Goal: Obtain resource: Download file/media

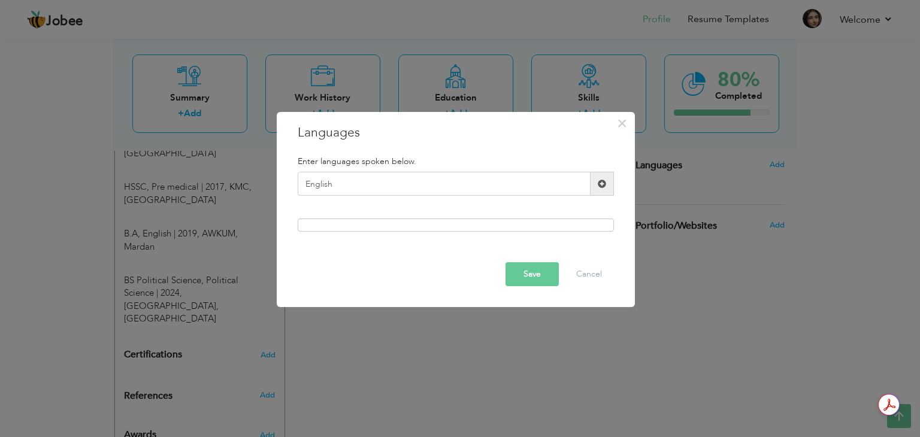
type input "English"
click at [601, 185] on span at bounding box center [602, 184] width 8 height 8
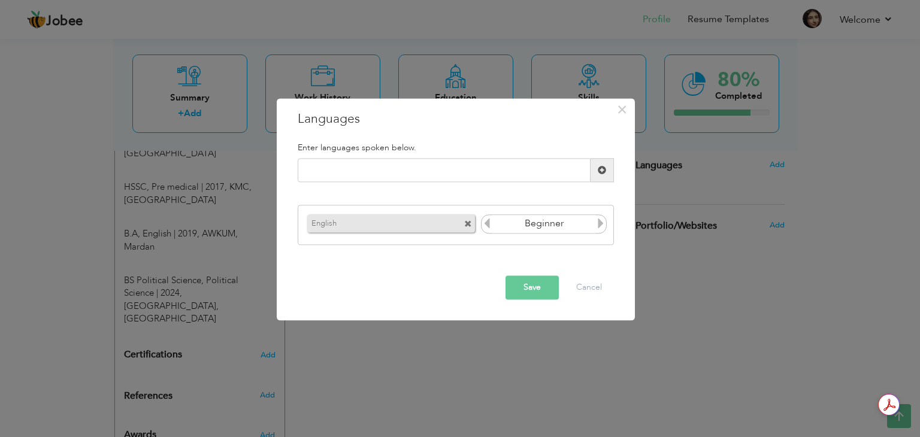
click at [602, 225] on icon at bounding box center [600, 223] width 11 height 11
click at [603, 225] on icon at bounding box center [600, 223] width 11 height 11
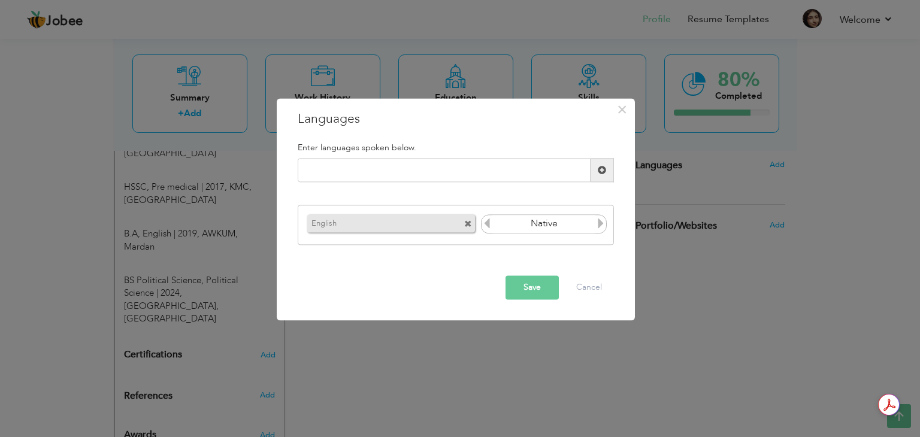
click at [538, 289] on button "Save" at bounding box center [532, 288] width 53 height 24
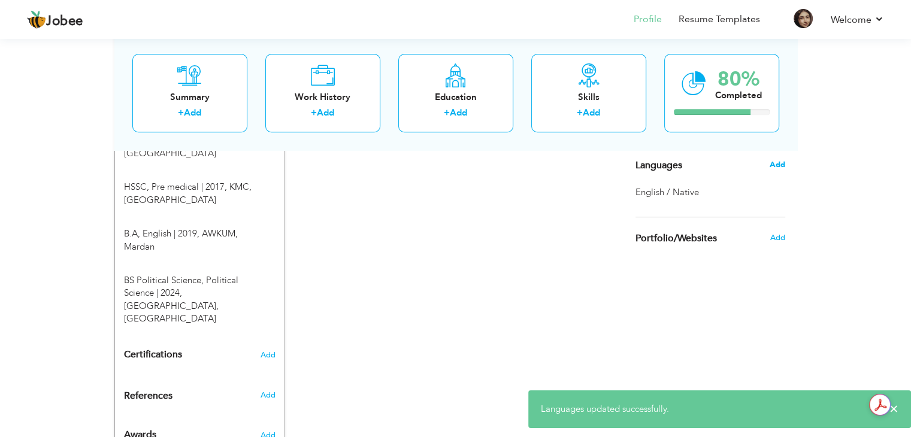
click at [778, 164] on span "Add" at bounding box center [777, 164] width 16 height 11
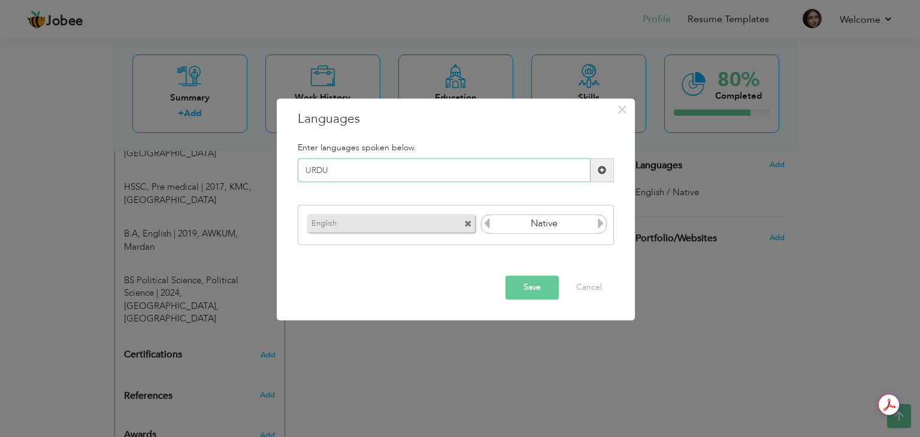
drag, startPoint x: 363, startPoint y: 176, endPoint x: 313, endPoint y: 173, distance: 50.4
click at [313, 173] on input "URDU" at bounding box center [444, 171] width 293 height 24
type input "Urdu"
click at [595, 171] on span at bounding box center [602, 171] width 23 height 24
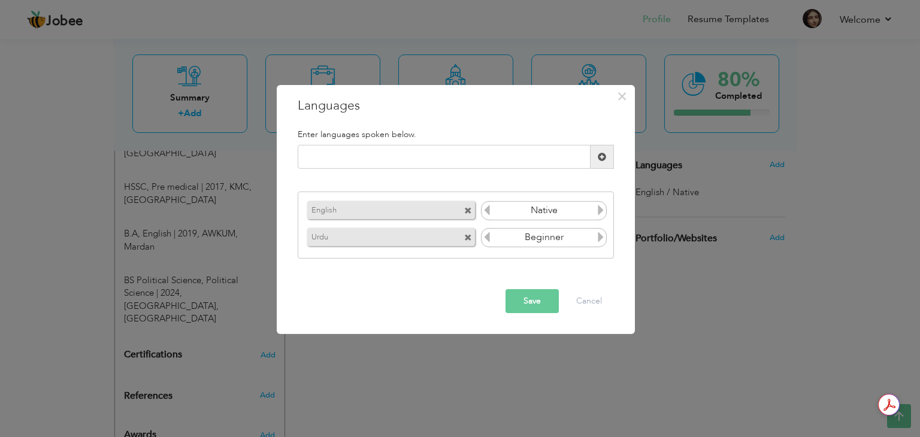
click at [598, 209] on icon at bounding box center [600, 210] width 11 height 11
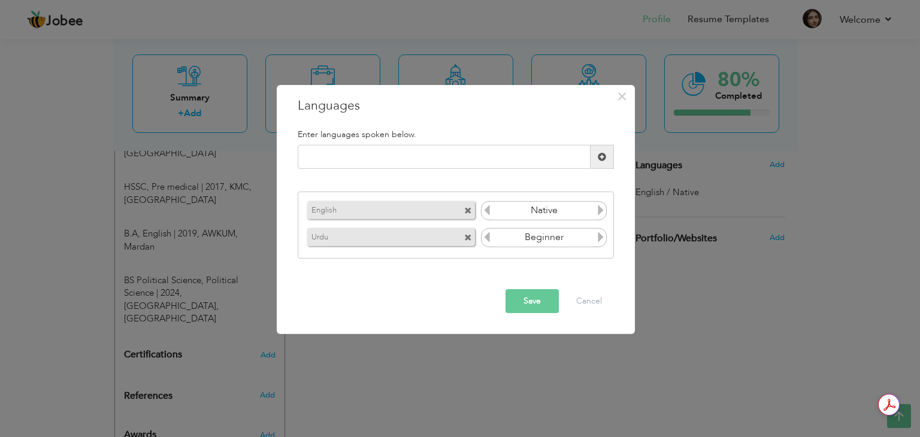
click at [598, 209] on icon at bounding box center [600, 210] width 11 height 11
click at [604, 238] on icon at bounding box center [600, 237] width 11 height 11
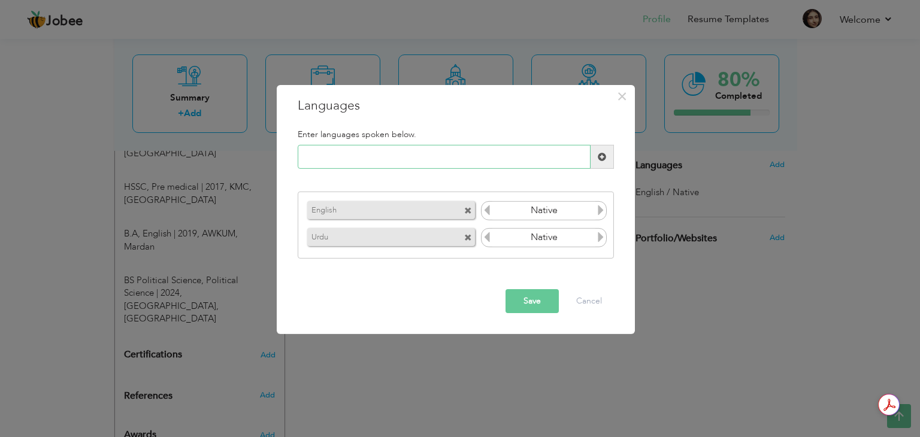
click at [443, 161] on input "text" at bounding box center [444, 157] width 293 height 24
type input "Pashto"
click at [596, 159] on span at bounding box center [602, 157] width 23 height 24
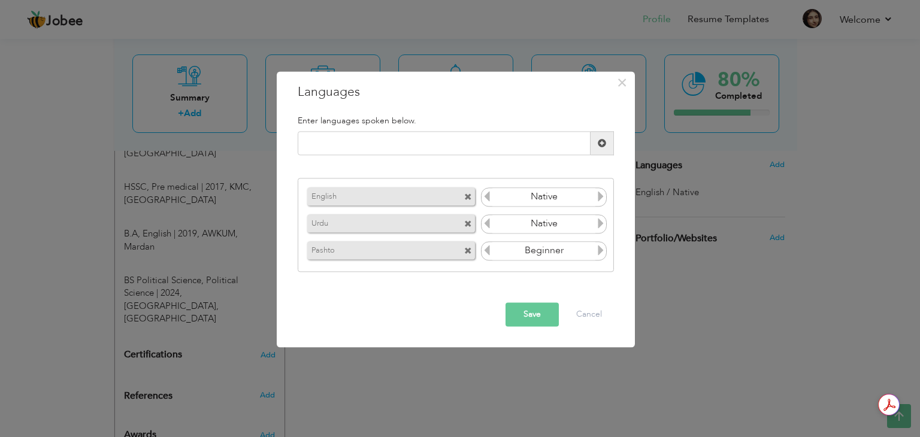
click at [601, 249] on icon at bounding box center [600, 250] width 11 height 11
click at [519, 314] on button "Save" at bounding box center [532, 315] width 53 height 24
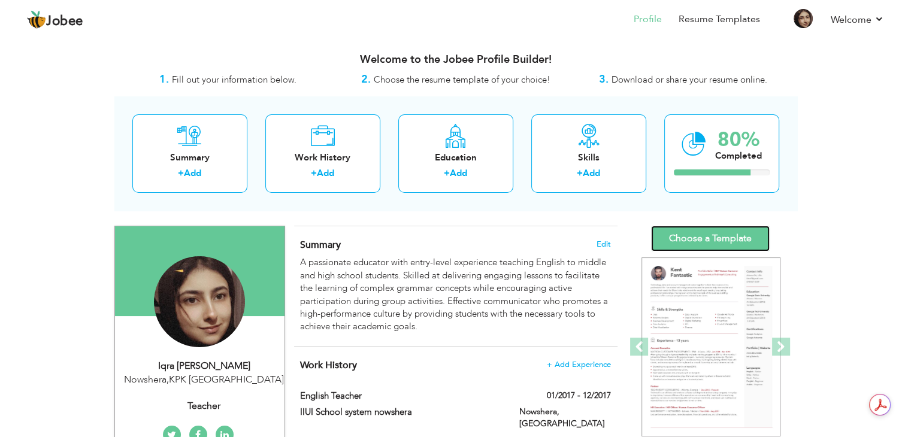
click at [696, 240] on link "Choose a Template" at bounding box center [710, 239] width 119 height 26
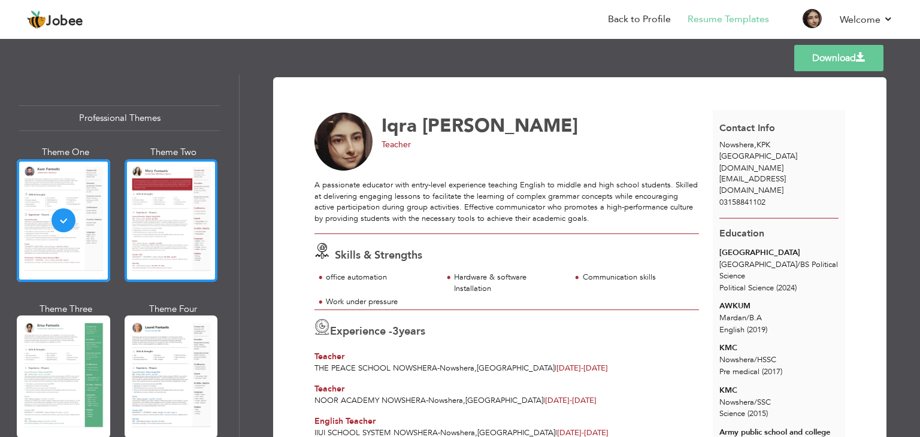
click at [175, 208] on div at bounding box center [171, 220] width 93 height 123
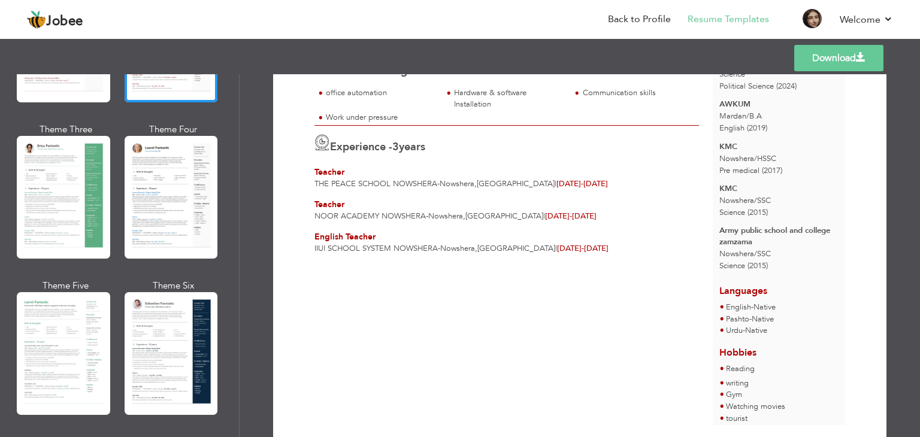
scroll to position [205, 0]
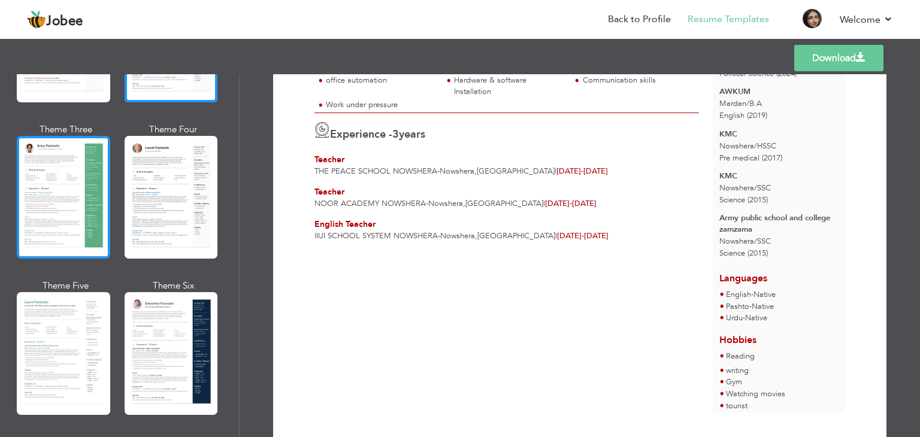
click at [69, 192] on div at bounding box center [63, 197] width 93 height 123
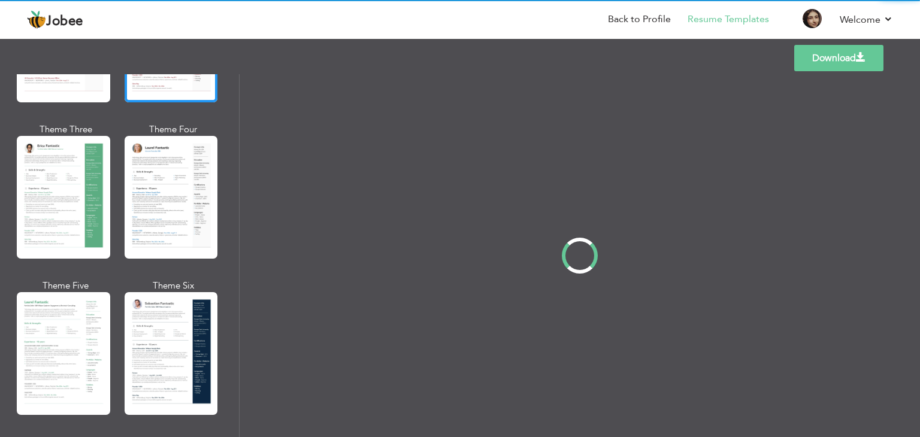
scroll to position [0, 0]
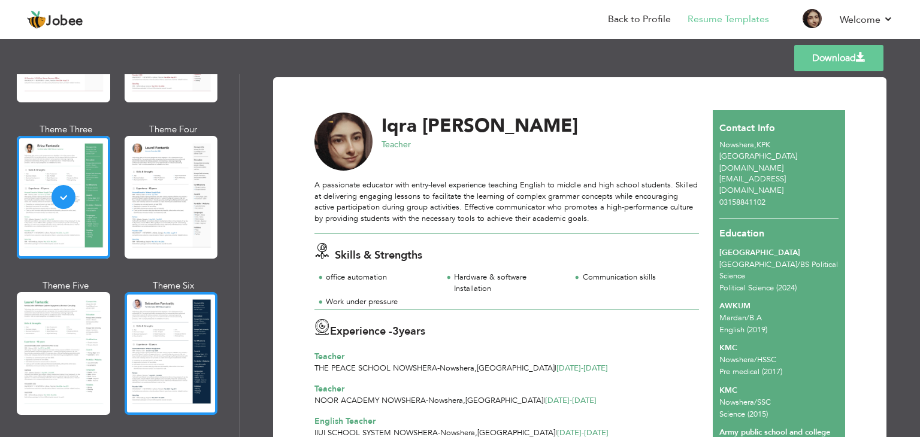
click at [168, 330] on div at bounding box center [171, 353] width 93 height 123
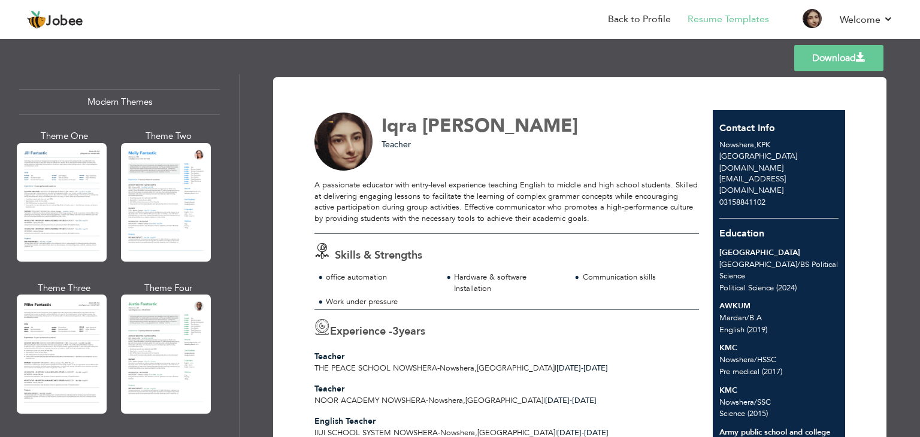
scroll to position [539, 0]
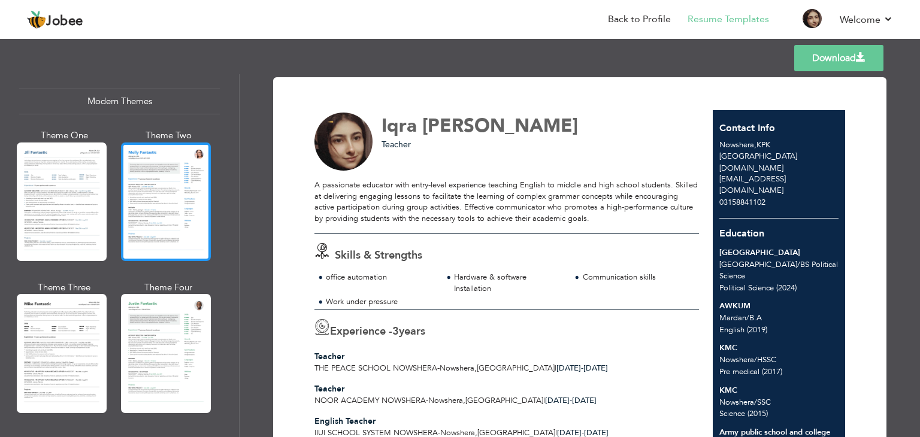
click at [172, 189] on div at bounding box center [166, 202] width 90 height 119
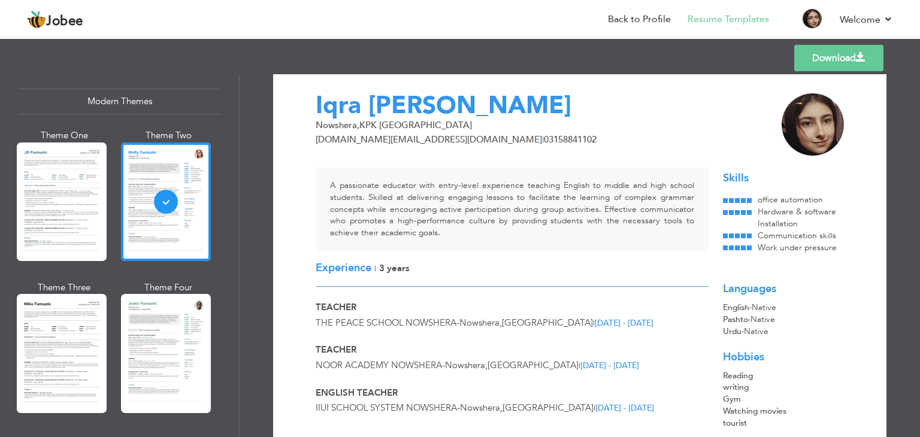
scroll to position [0, 0]
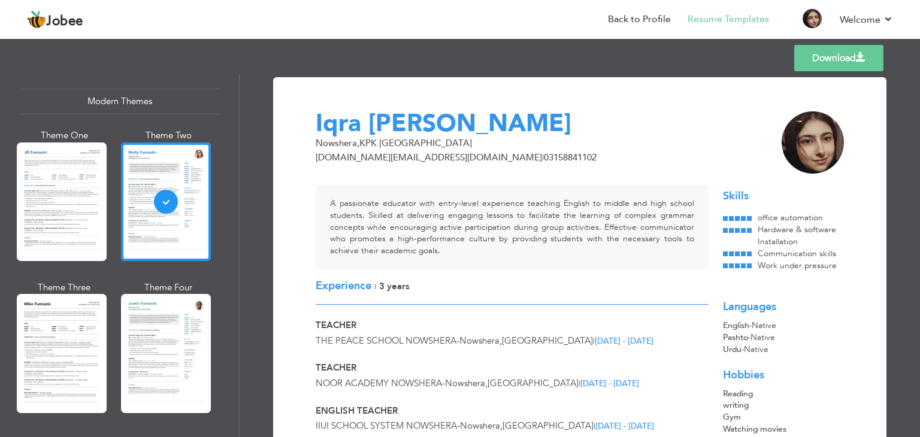
click at [837, 59] on link "Download" at bounding box center [838, 58] width 89 height 26
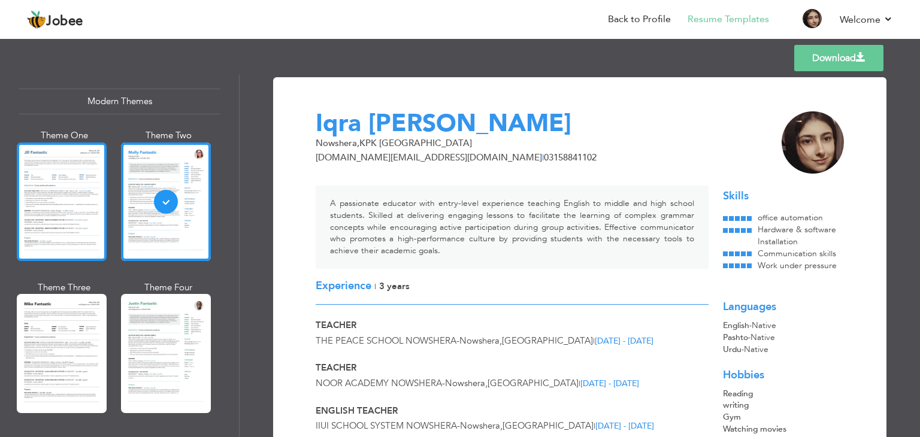
click at [59, 192] on div at bounding box center [62, 202] width 90 height 119
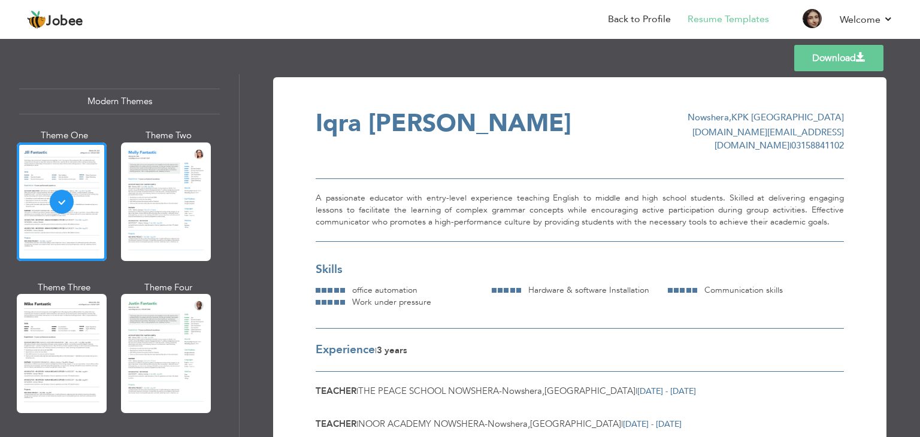
click at [835, 59] on link "Download" at bounding box center [838, 58] width 89 height 26
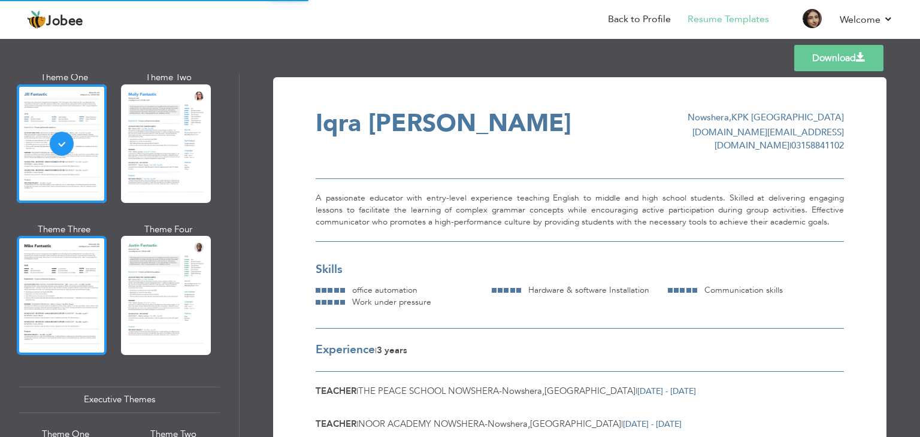
scroll to position [599, 0]
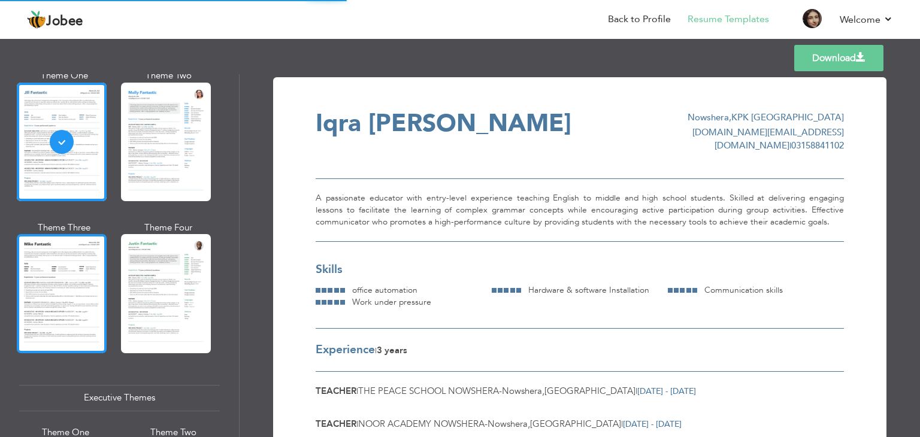
click at [74, 267] on div at bounding box center [62, 293] width 90 height 119
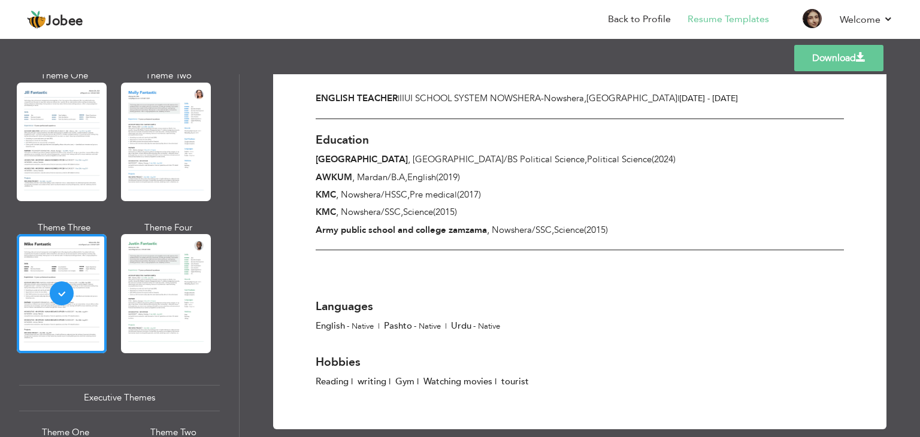
scroll to position [364, 0]
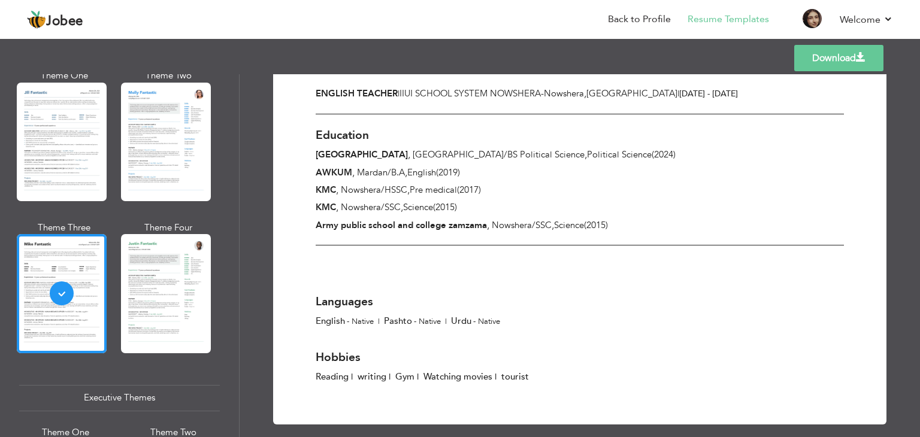
click at [821, 63] on link "Download" at bounding box center [838, 58] width 89 height 26
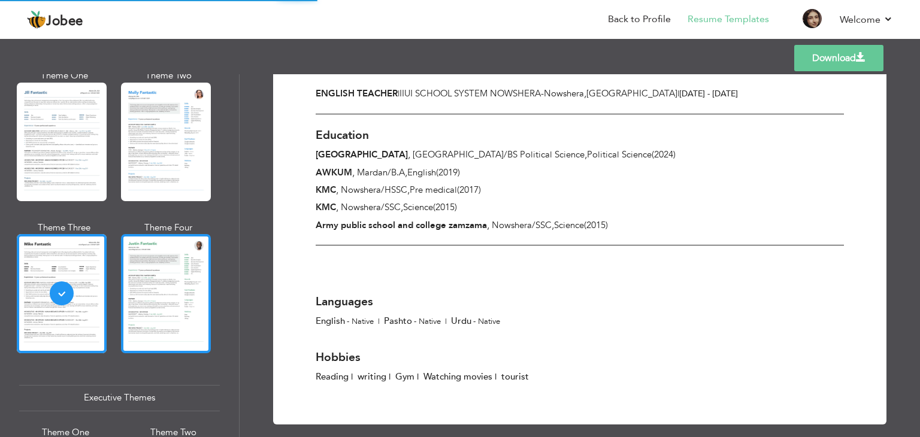
click at [161, 270] on div at bounding box center [166, 293] width 90 height 119
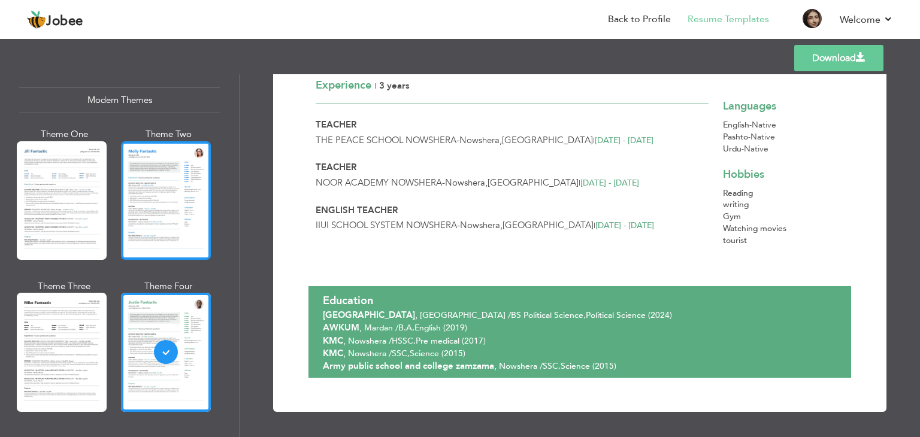
scroll to position [539, 0]
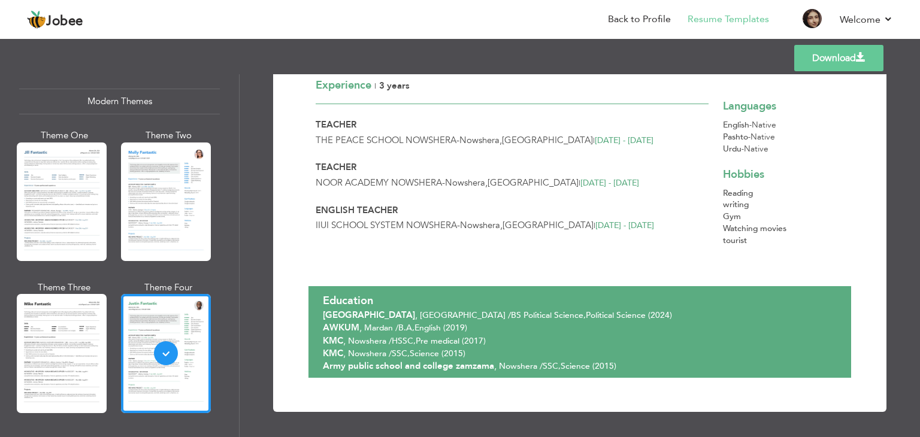
click at [498, 93] on div "Experience | 3 Years" at bounding box center [512, 86] width 393 height 36
click at [811, 53] on link "Download" at bounding box center [838, 58] width 89 height 26
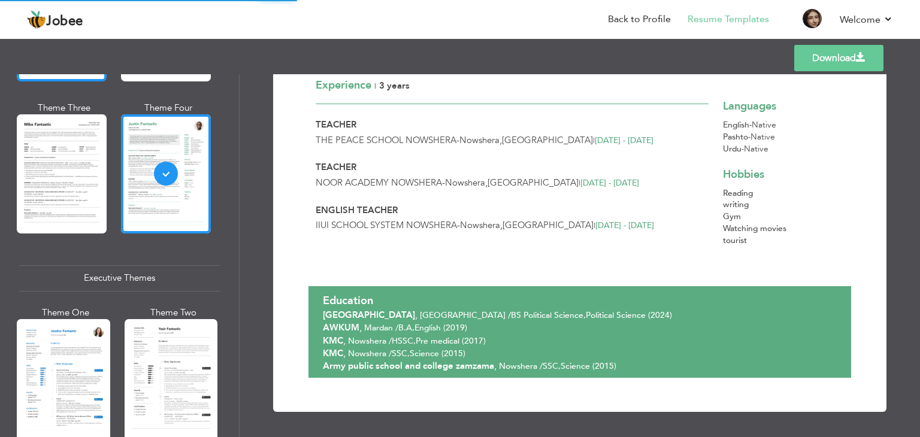
scroll to position [839, 0]
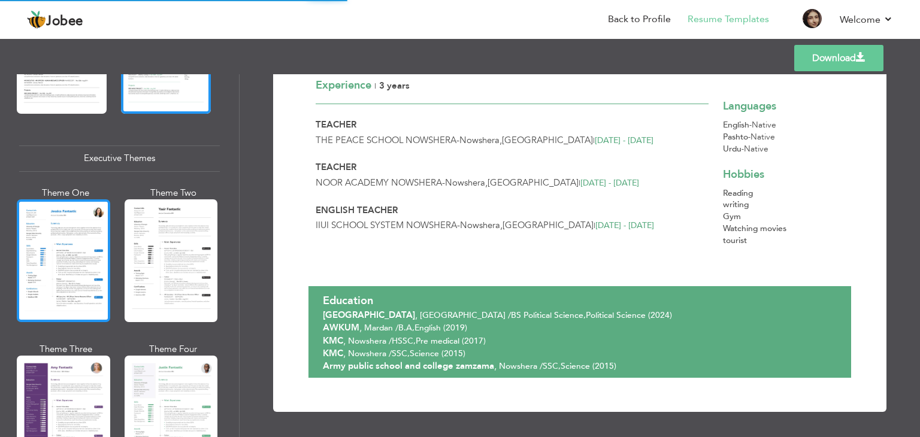
click at [60, 243] on div at bounding box center [63, 260] width 93 height 123
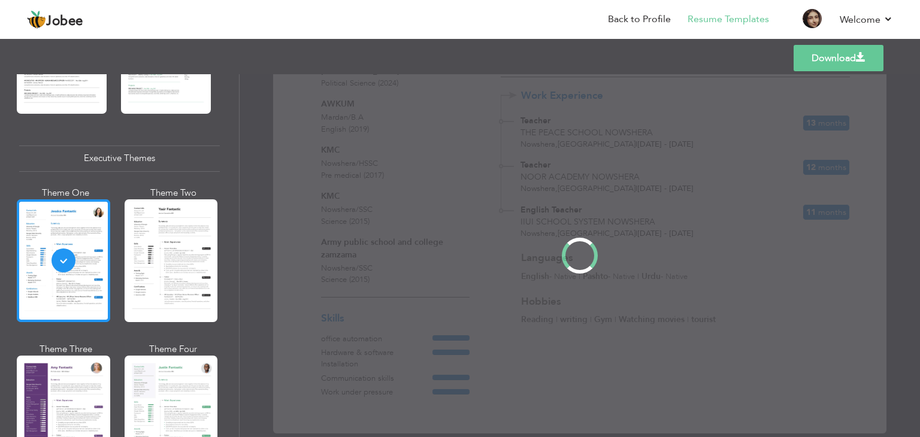
scroll to position [838, 0]
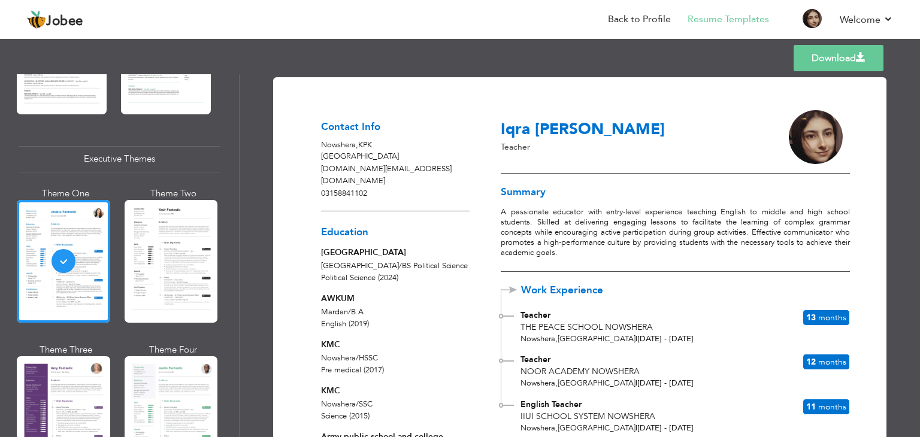
click at [826, 51] on link "Download" at bounding box center [839, 58] width 90 height 26
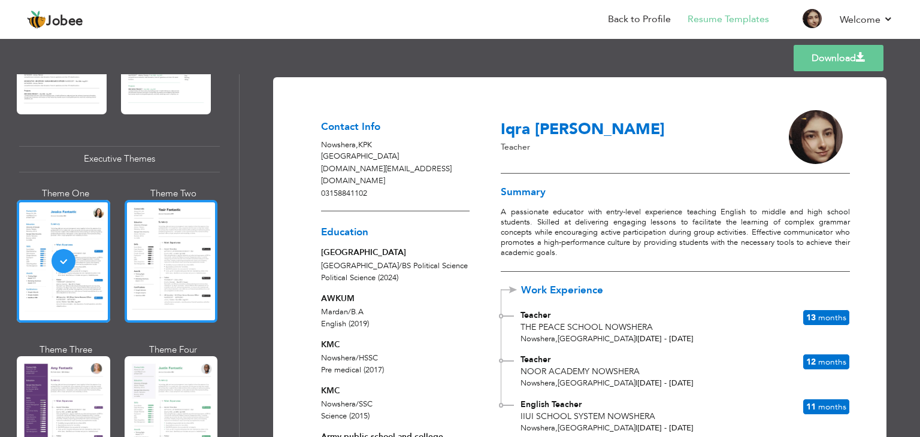
click at [165, 257] on div at bounding box center [171, 261] width 93 height 123
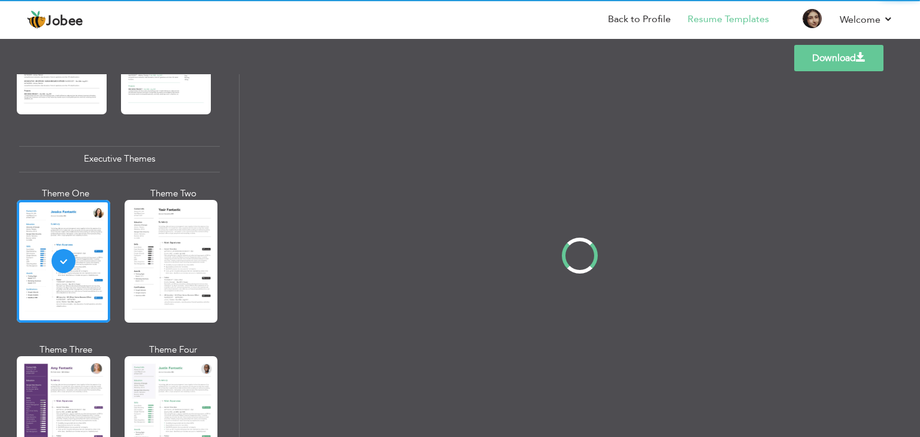
scroll to position [839, 0]
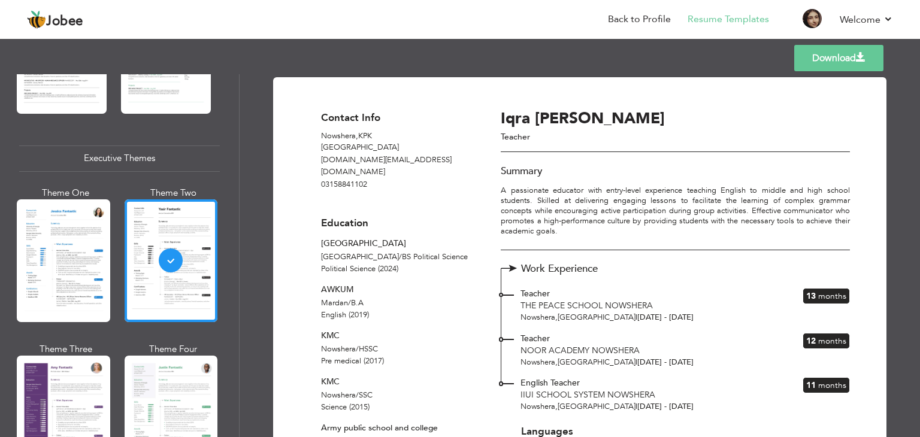
click at [612, 106] on div "Download Contact Info Nowshera , KPK Pakistan iqraafridi.com@gmail.com 03158841…" at bounding box center [579, 348] width 571 height 512
click at [824, 60] on link "Download" at bounding box center [838, 58] width 89 height 26
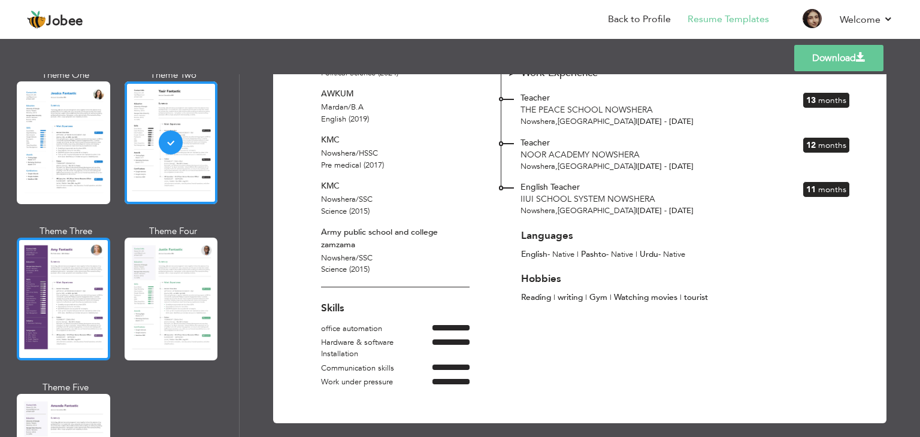
scroll to position [958, 0]
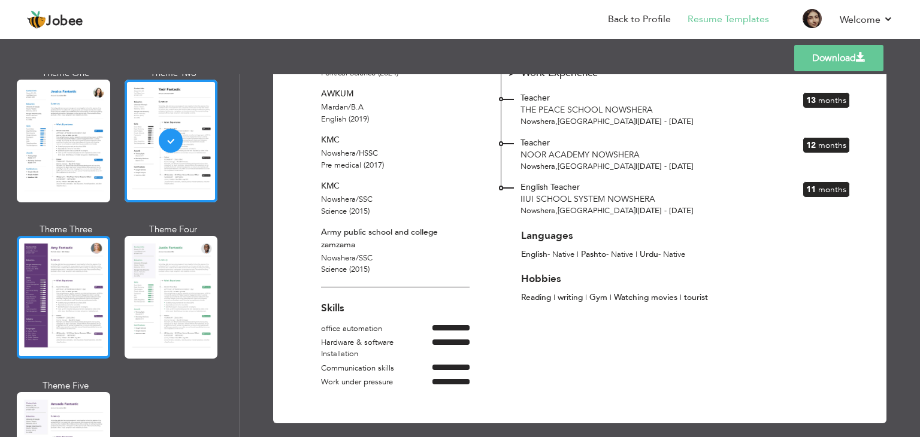
click at [72, 288] on div at bounding box center [63, 297] width 93 height 123
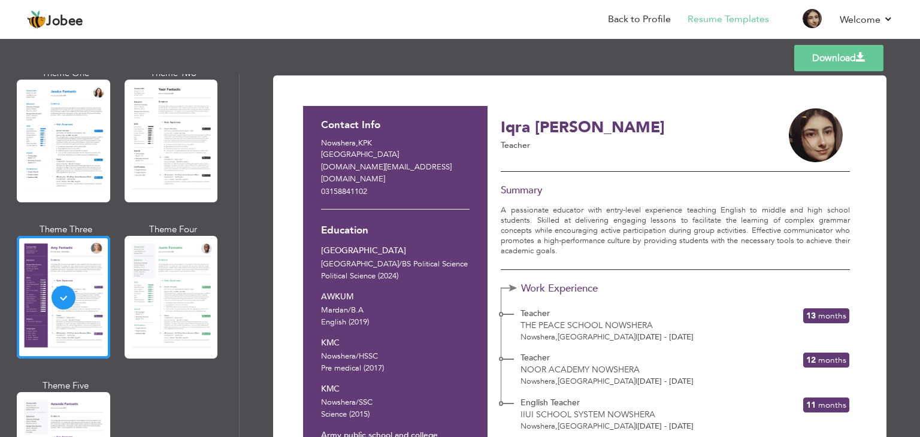
scroll to position [0, 0]
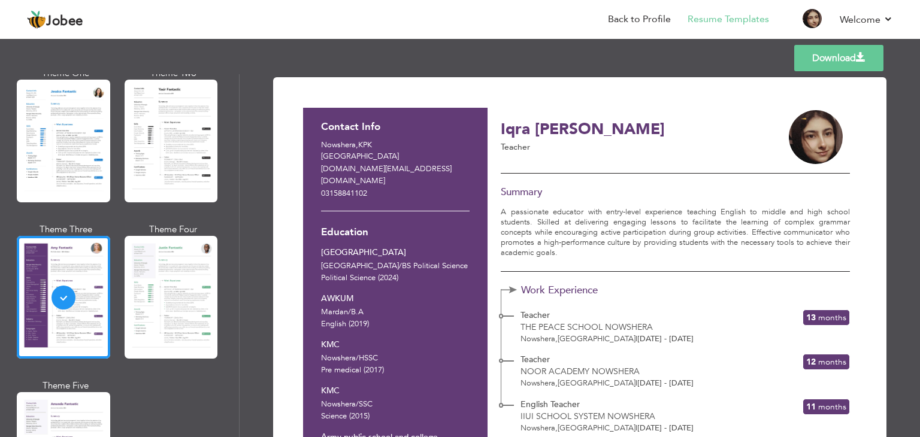
click at [813, 58] on link "Download" at bounding box center [838, 58] width 89 height 26
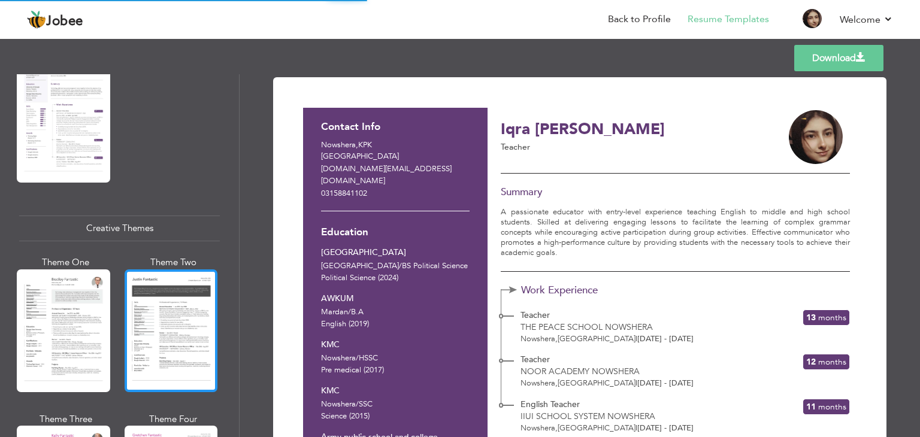
scroll to position [1258, 0]
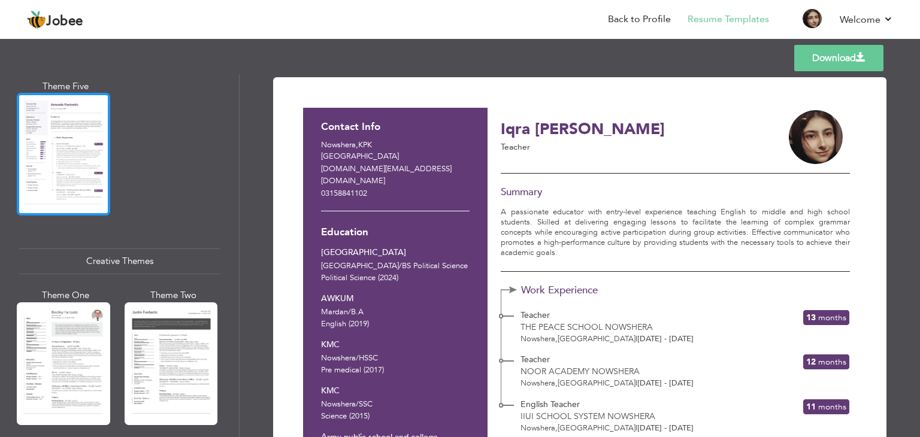
click at [86, 156] on div at bounding box center [63, 154] width 93 height 123
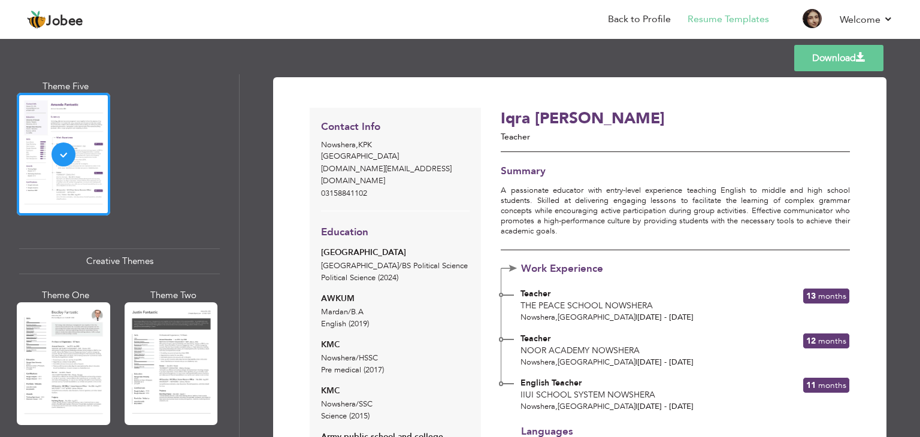
click at [606, 123] on h3 "Iqra Shabbir" at bounding box center [632, 119] width 262 height 19
click at [850, 59] on link "Download" at bounding box center [838, 58] width 89 height 26
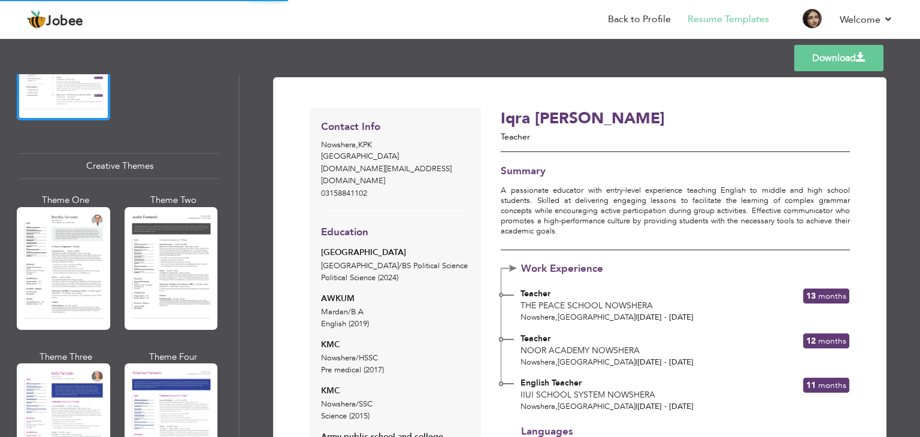
scroll to position [1378, 0]
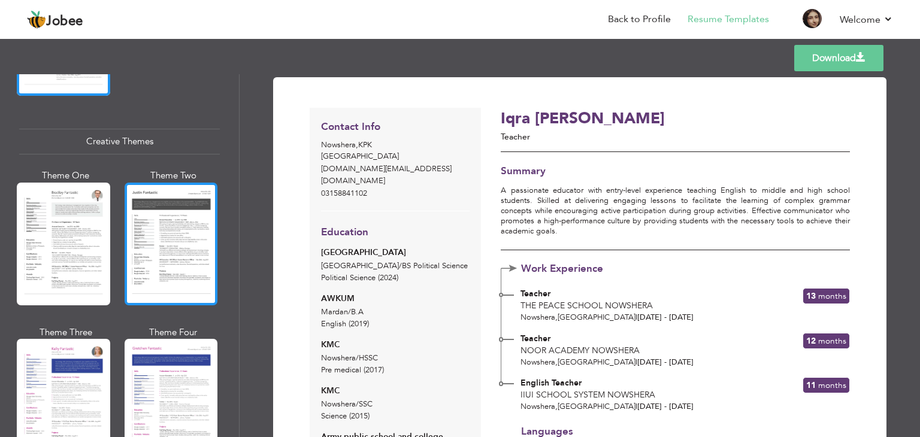
click at [167, 210] on div at bounding box center [171, 244] width 93 height 123
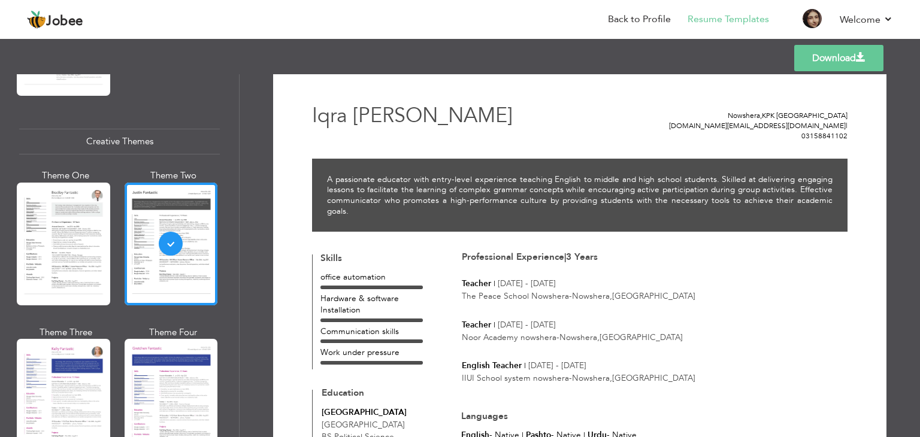
scroll to position [0, 0]
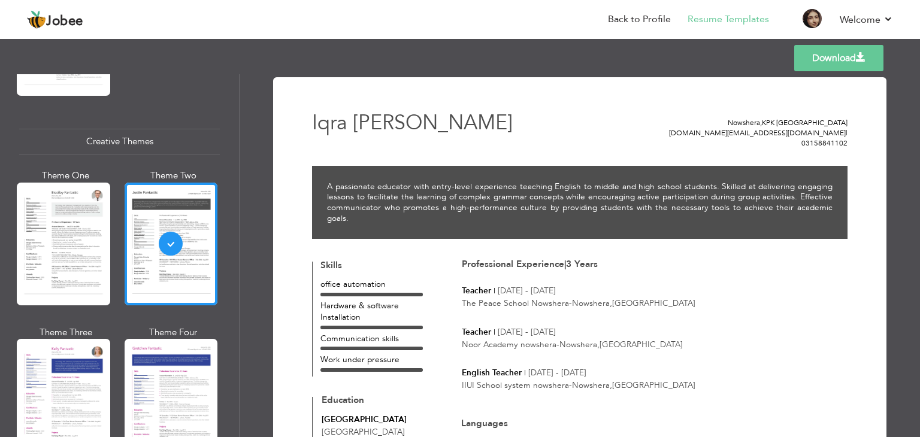
click at [833, 60] on link "Download" at bounding box center [838, 58] width 89 height 26
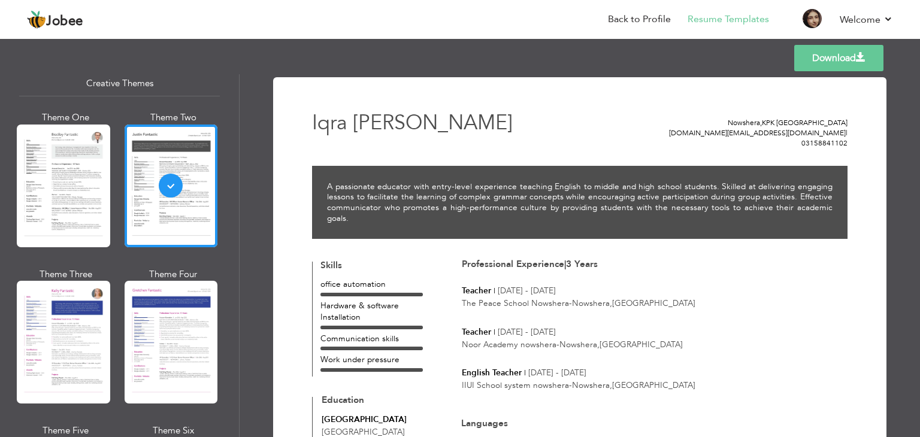
scroll to position [1437, 0]
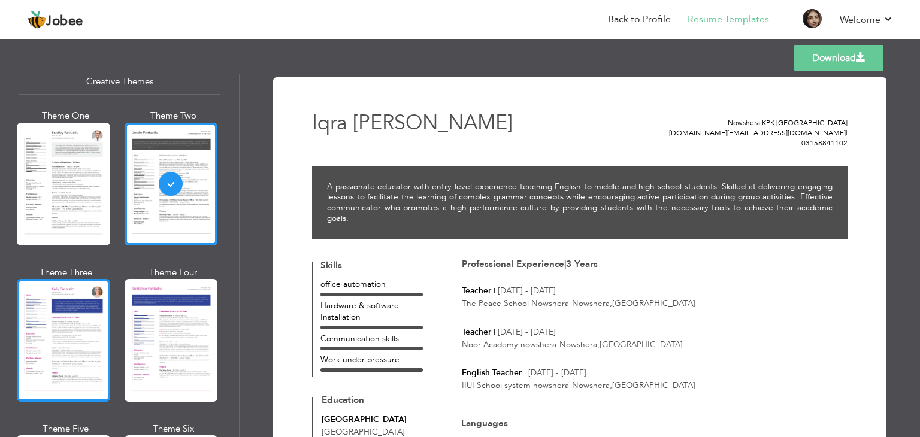
click at [62, 300] on div at bounding box center [63, 340] width 93 height 123
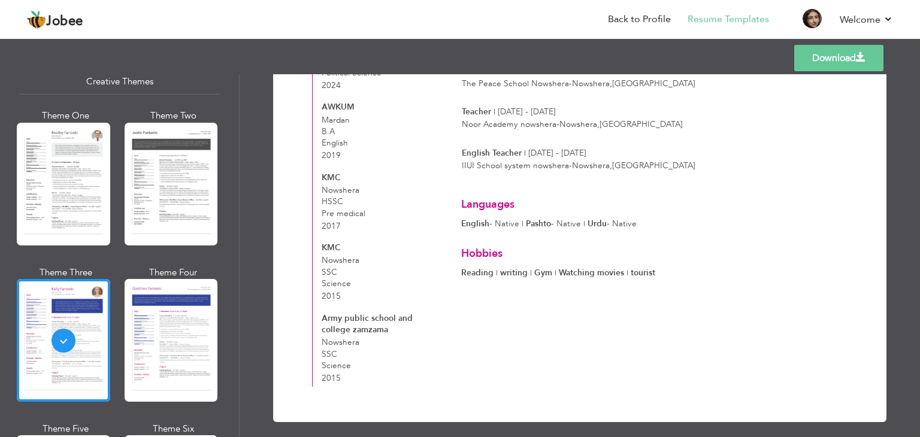
scroll to position [250, 0]
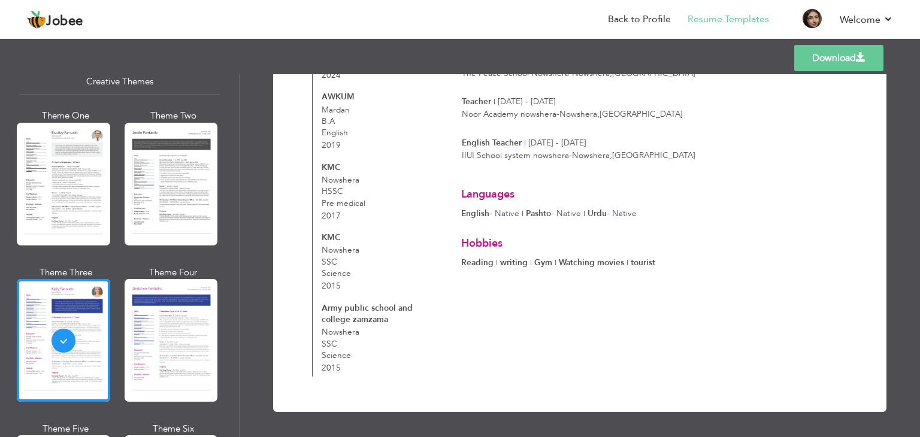
click at [843, 63] on link "Download" at bounding box center [838, 58] width 89 height 26
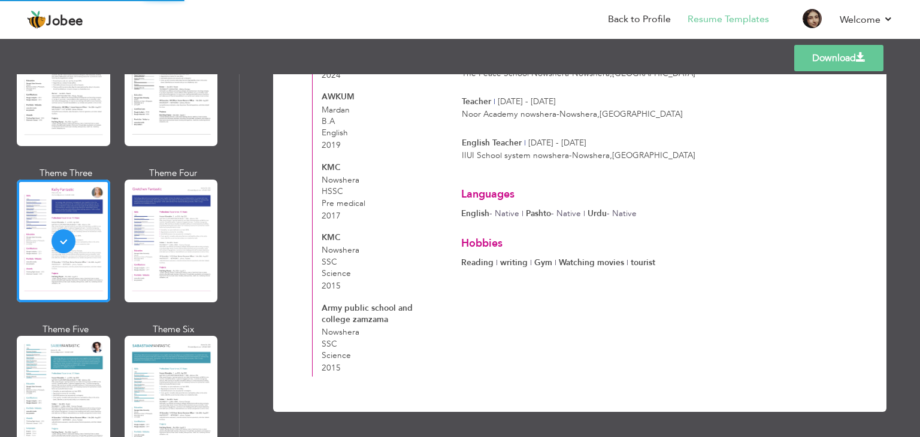
scroll to position [1557, 0]
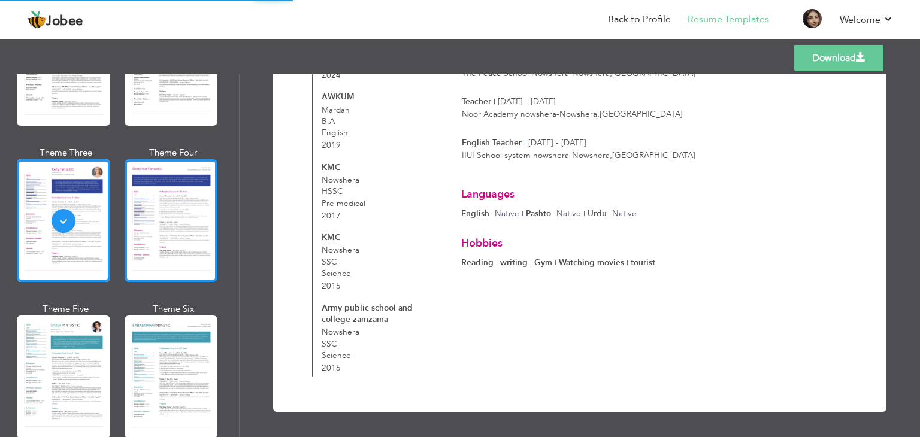
click at [164, 204] on div at bounding box center [171, 220] width 93 height 123
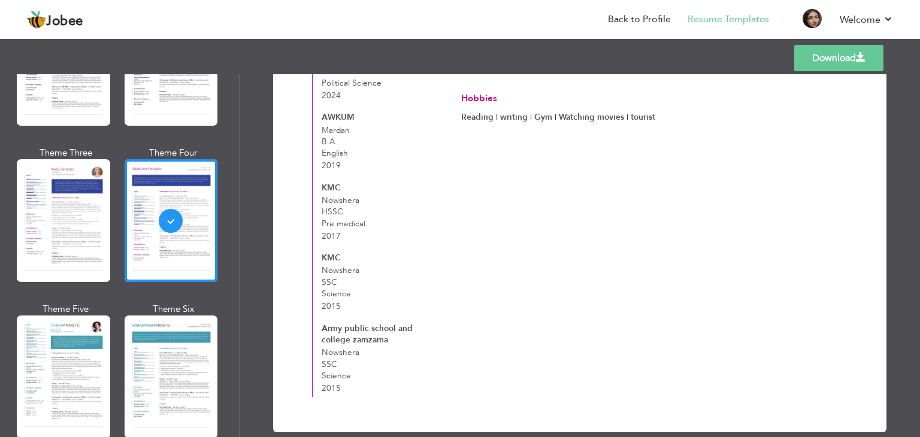
scroll to position [73, 0]
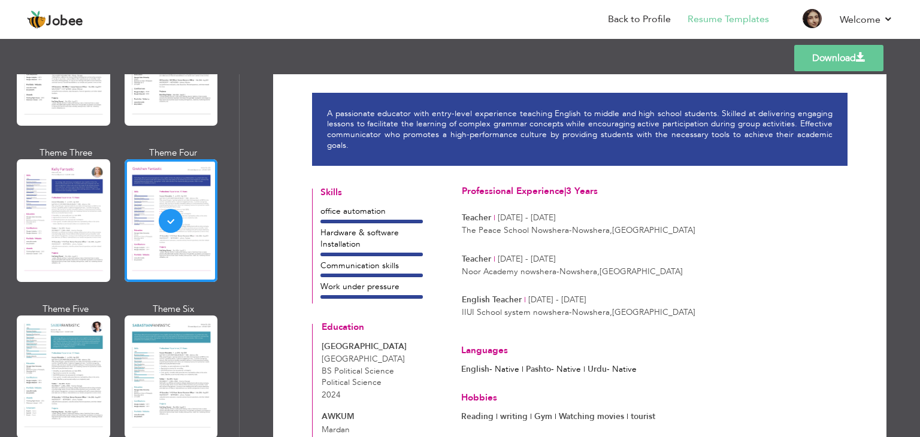
click at [839, 60] on link "Download" at bounding box center [838, 58] width 89 height 26
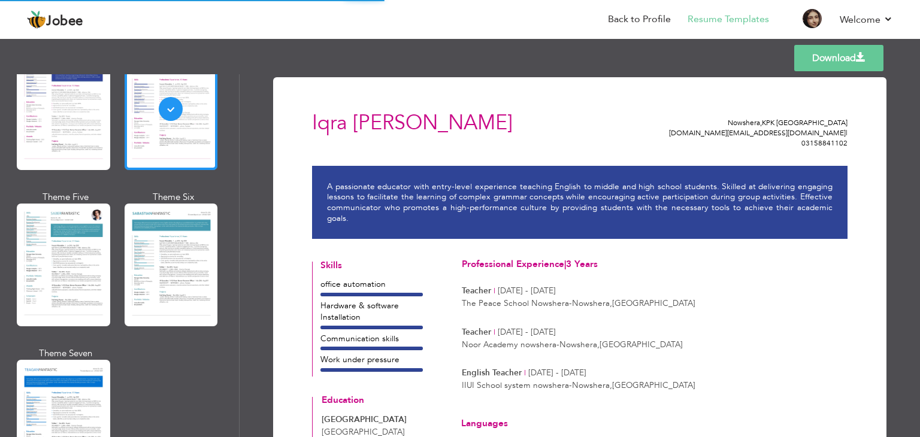
scroll to position [1677, 0]
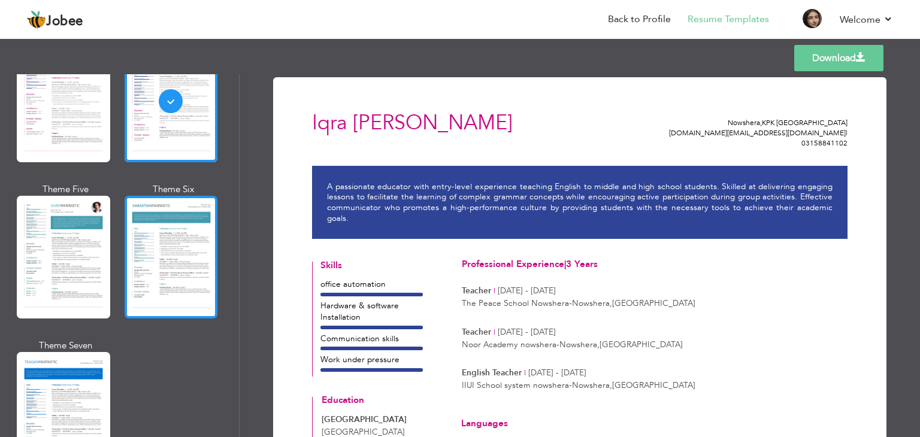
click at [156, 222] on div at bounding box center [171, 257] width 93 height 123
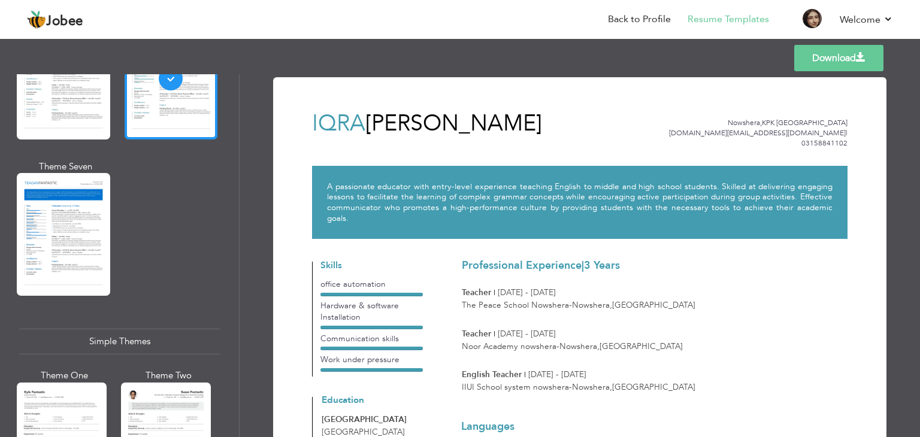
scroll to position [1857, 0]
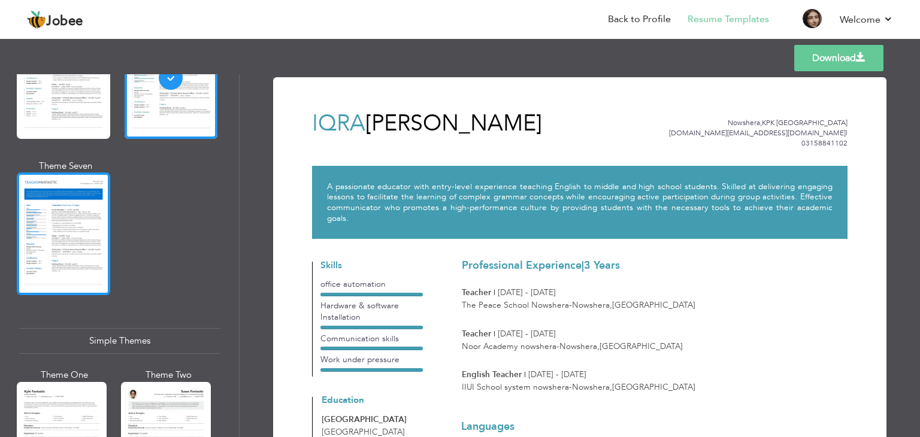
click at [92, 205] on div at bounding box center [63, 233] width 93 height 123
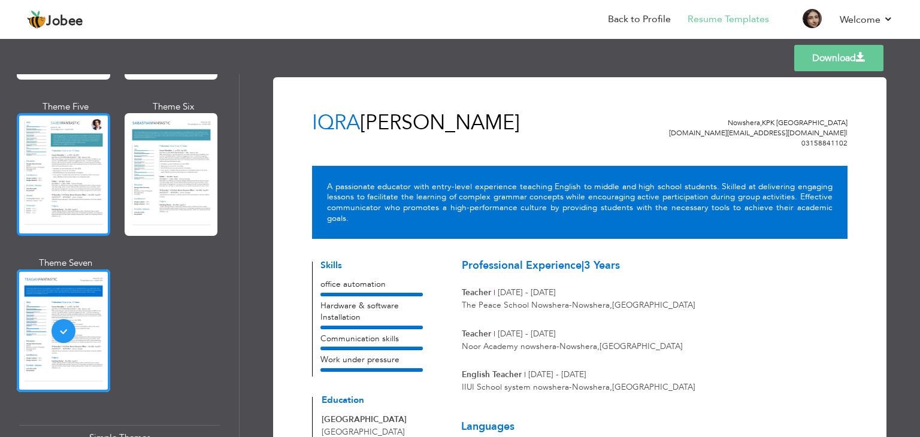
scroll to position [1737, 0]
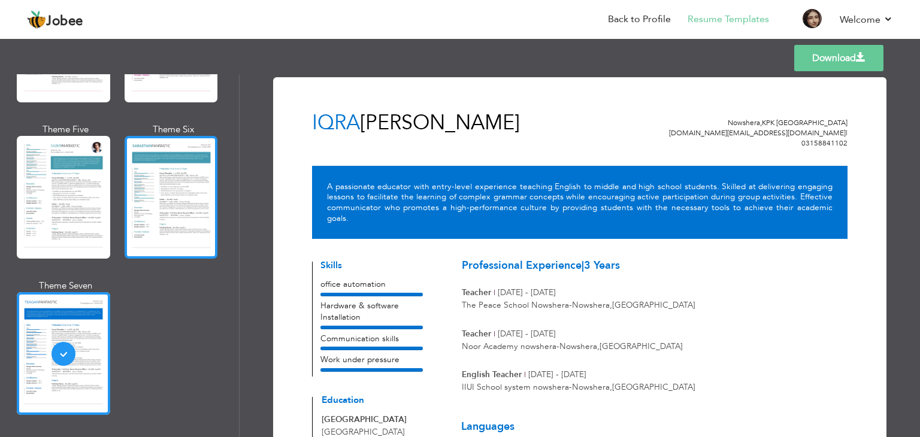
click at [168, 170] on div at bounding box center [171, 197] width 93 height 123
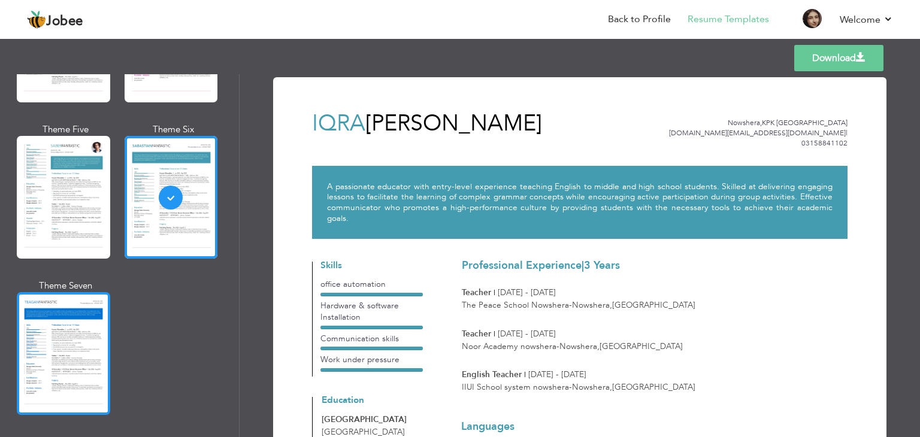
click at [77, 293] on div at bounding box center [63, 353] width 93 height 123
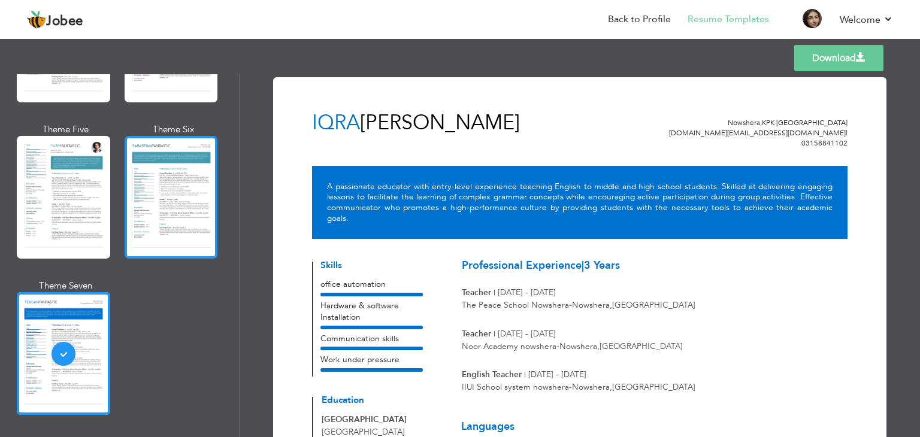
click at [189, 199] on div at bounding box center [171, 197] width 93 height 123
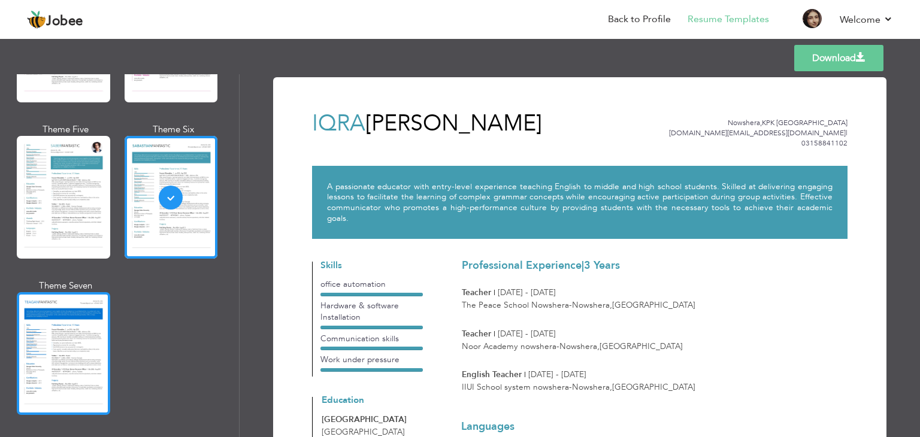
click at [93, 304] on div at bounding box center [63, 353] width 93 height 123
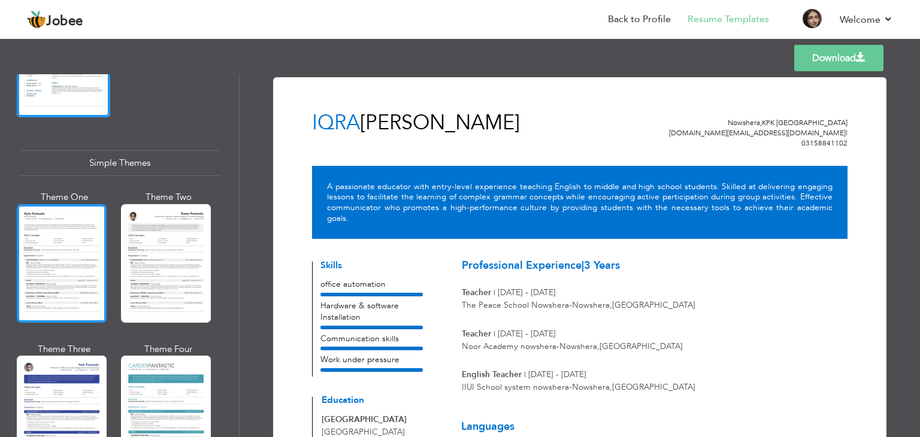
scroll to position [2036, 0]
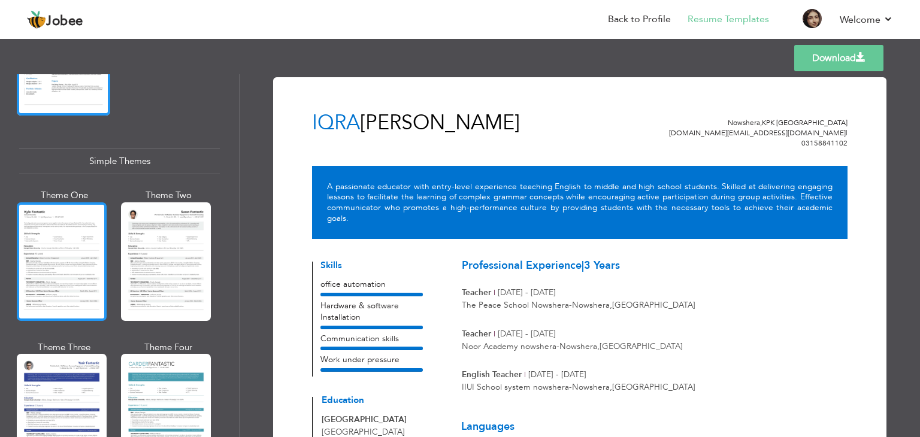
click at [89, 270] on div at bounding box center [62, 261] width 90 height 119
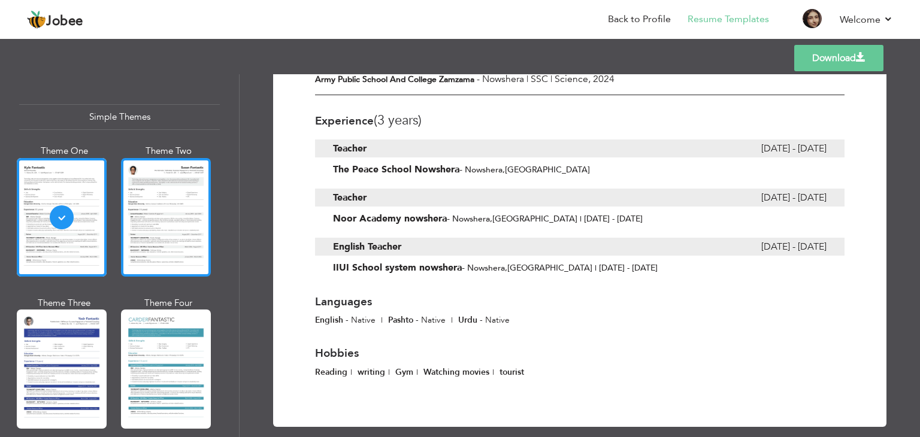
scroll to position [2081, 0]
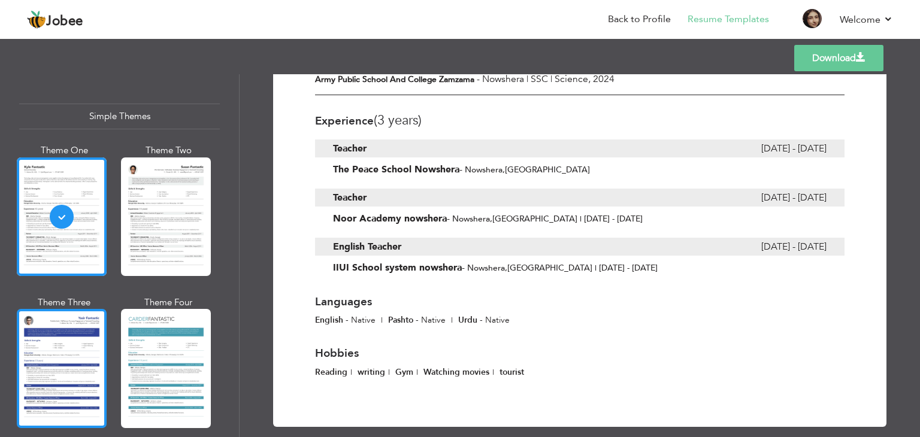
click at [84, 329] on div at bounding box center [62, 368] width 90 height 119
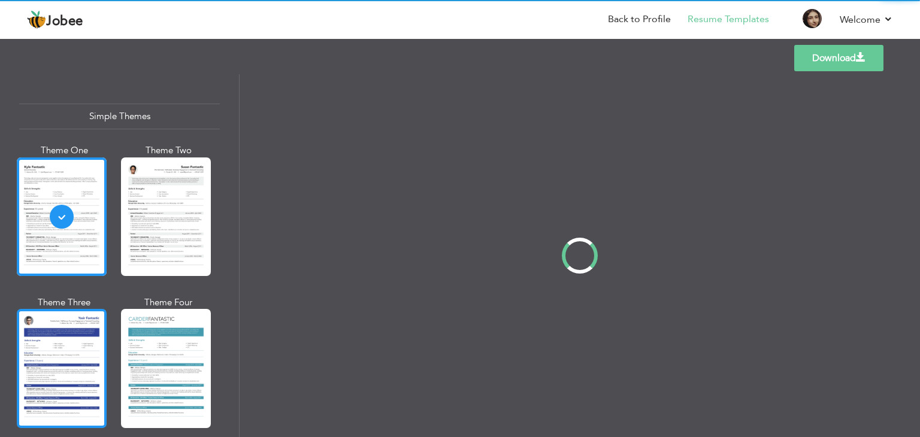
scroll to position [0, 0]
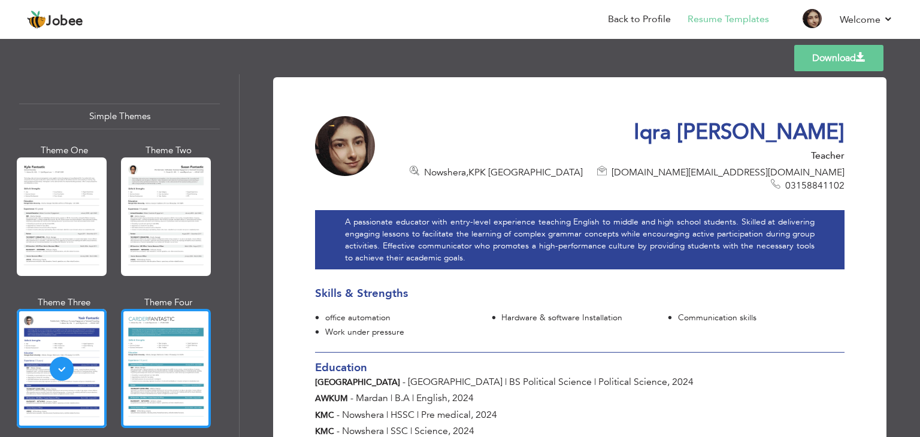
click at [168, 327] on div at bounding box center [166, 368] width 90 height 119
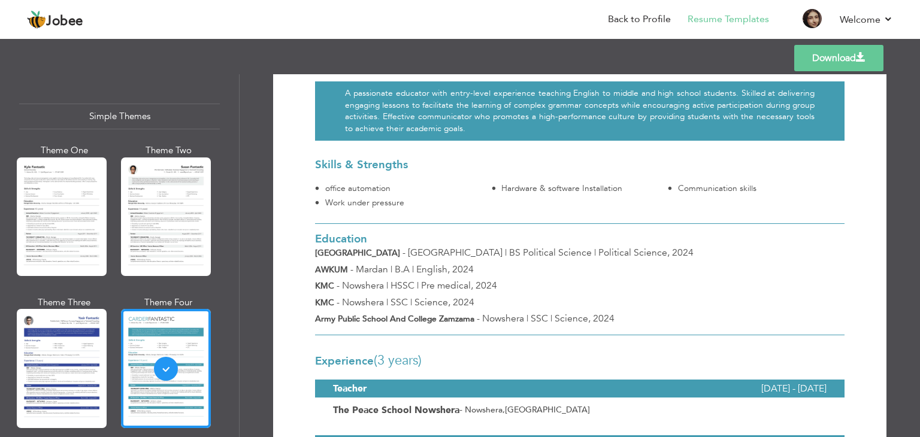
scroll to position [120, 0]
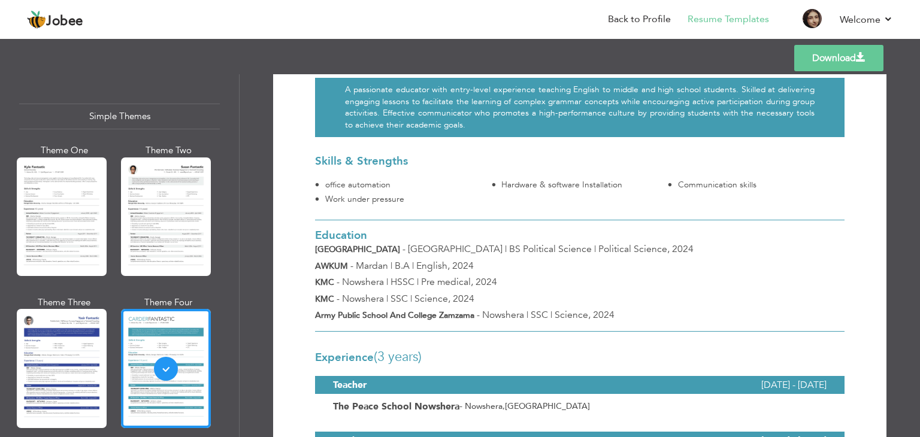
click at [837, 65] on link "Download" at bounding box center [838, 58] width 89 height 26
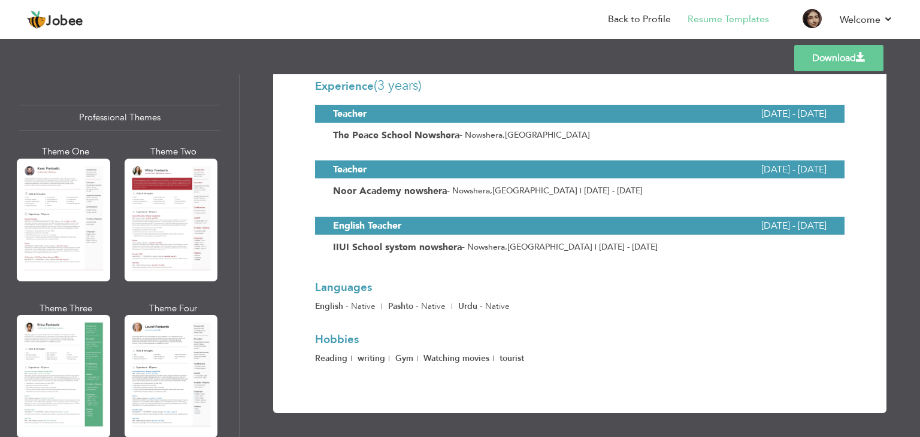
scroll to position [0, 0]
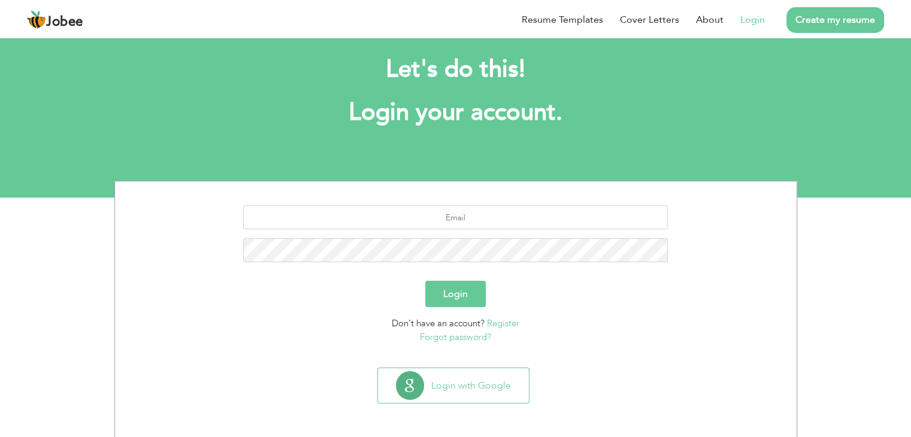
scroll to position [17, 0]
click at [450, 217] on input "text" at bounding box center [455, 217] width 425 height 24
type input "[DOMAIN_NAME][EMAIL_ADDRESS][DOMAIN_NAME]"
